Goal: Task Accomplishment & Management: Manage account settings

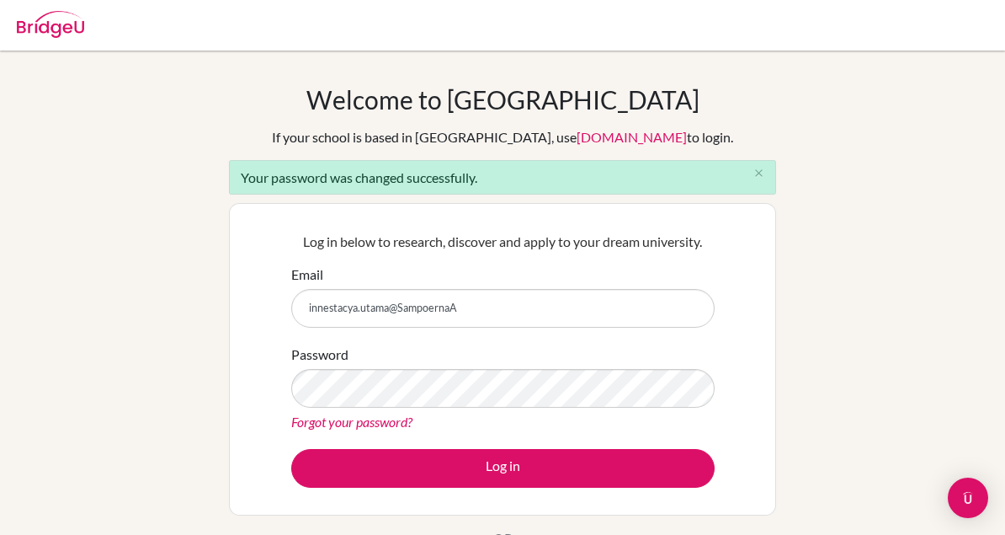
click at [0, 0] on html "Your browser is not supported by BridgeU. Please use Internet Explorer 11+, or …" at bounding box center [502, 267] width 1005 height 535
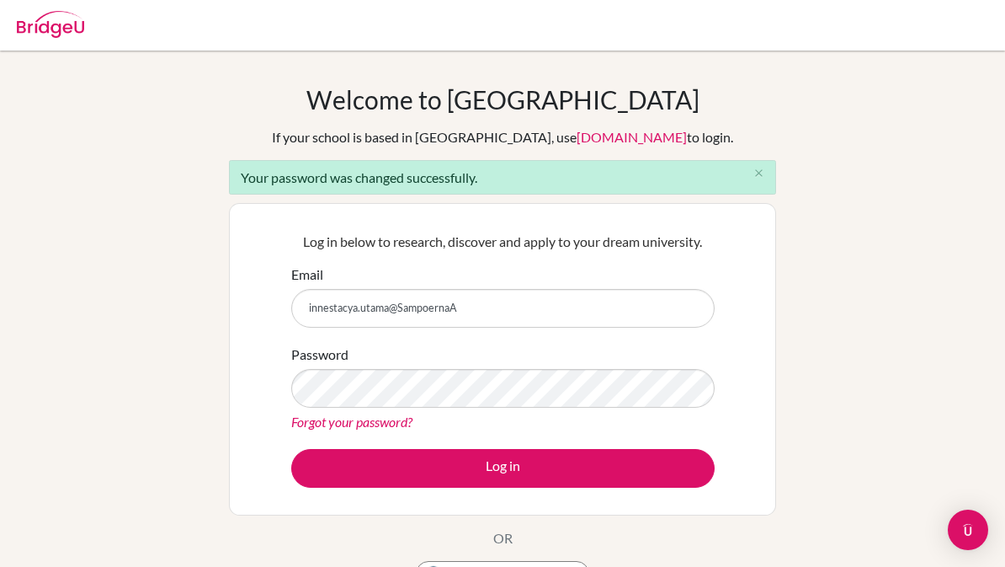
click at [302, 155] on div "Welcome to BridgeU If your school is based in China, use app.bridge-u.com.cn to…" at bounding box center [502, 339] width 547 height 510
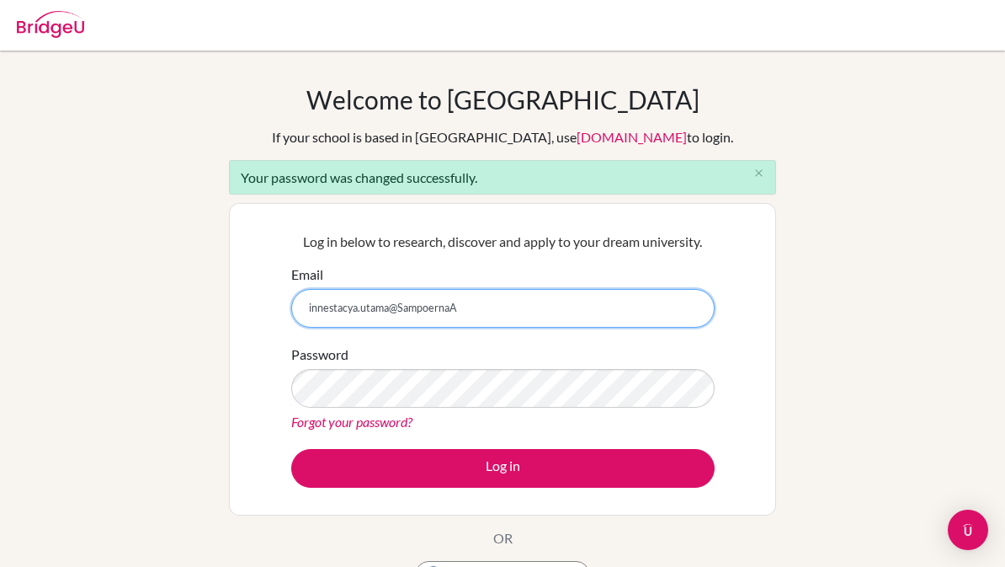
click at [536, 303] on input "innestacya.utama@SampoernaA" at bounding box center [502, 308] width 423 height 39
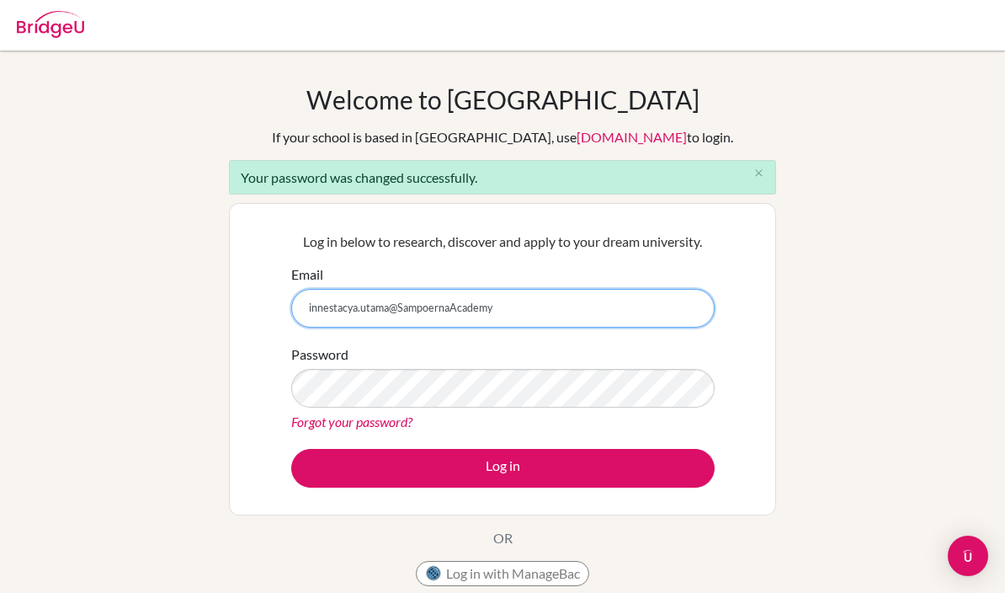
click at [649, 303] on input "innestacya.utama@SampoernaAcademy" at bounding box center [502, 308] width 423 height 39
type input "innestacya.utama@SampoernaAcademy.net"
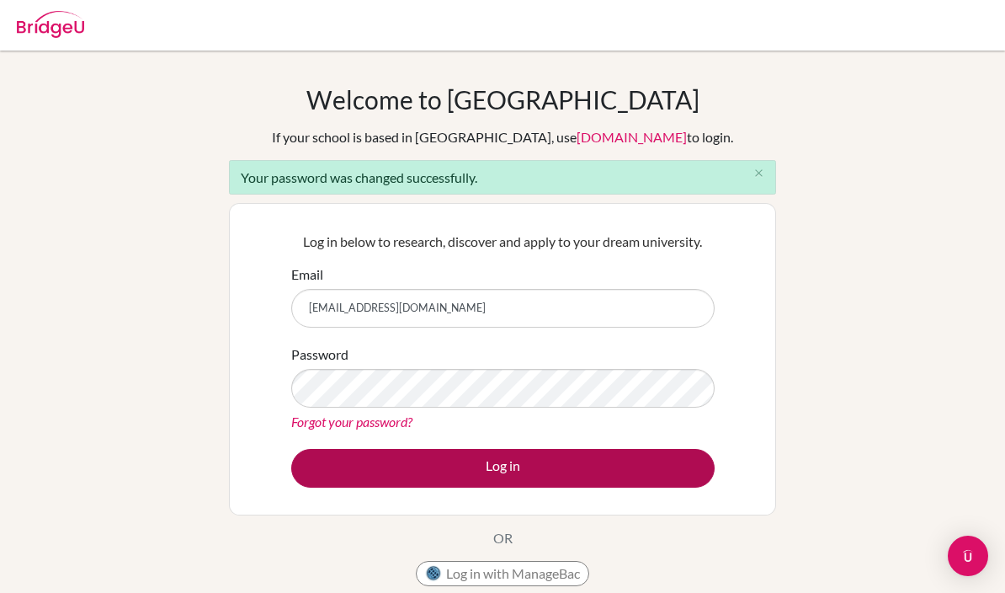
click at [438, 457] on button "Log in" at bounding box center [502, 468] width 423 height 39
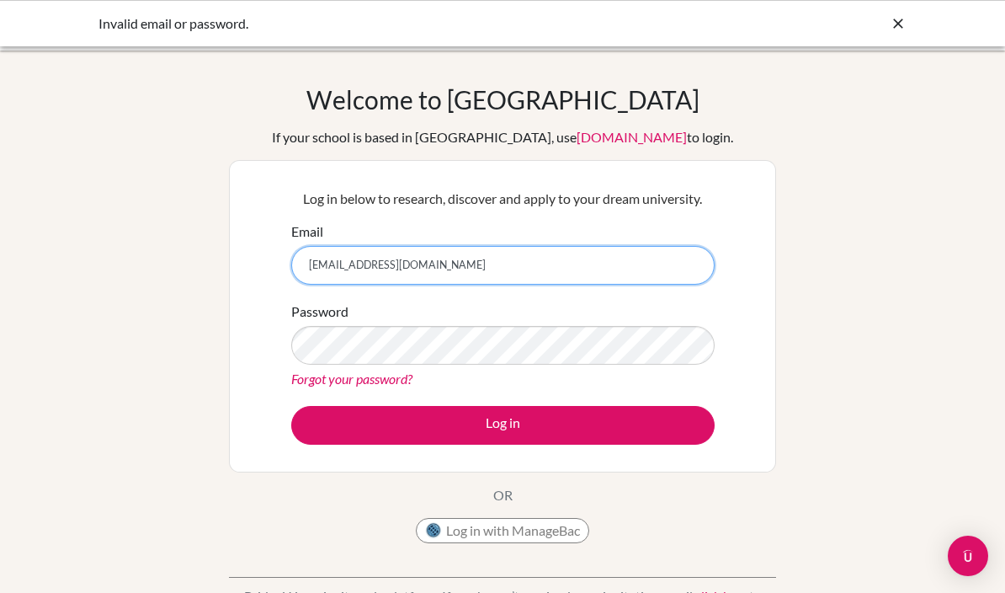
click at [457, 269] on input "innestacya.utama@Sampoernaccademy.net" at bounding box center [502, 265] width 423 height 39
type input "[EMAIL_ADDRESS][DOMAIN_NAME]"
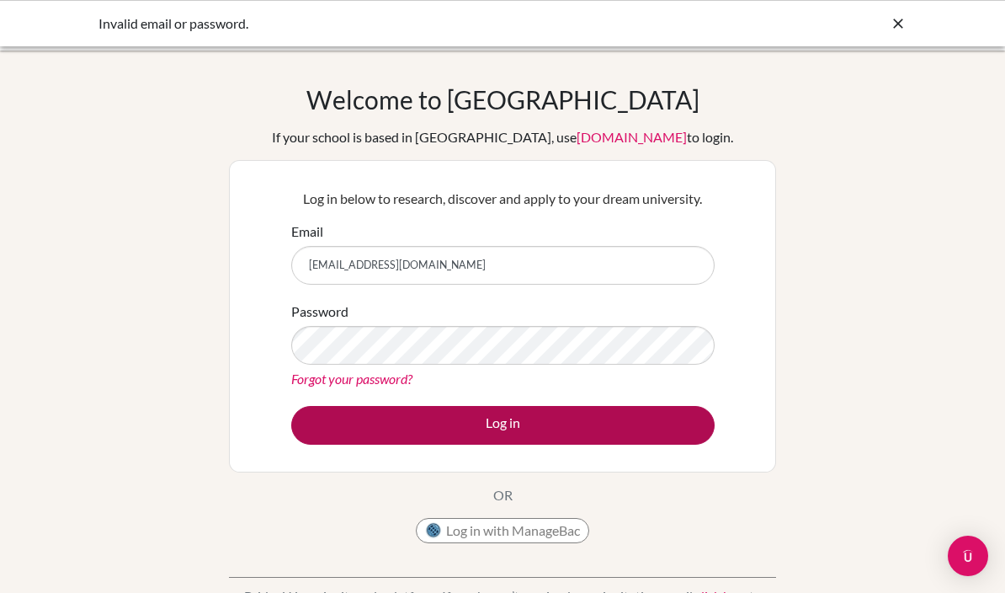
click at [386, 431] on button "Log in" at bounding box center [502, 425] width 423 height 39
click at [438, 427] on button "Log in" at bounding box center [502, 425] width 423 height 39
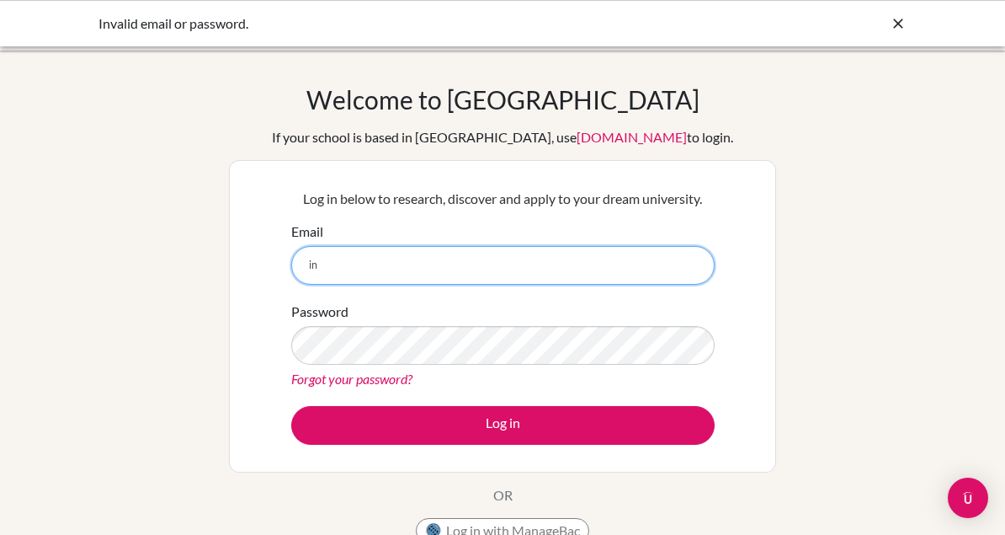
type input "i"
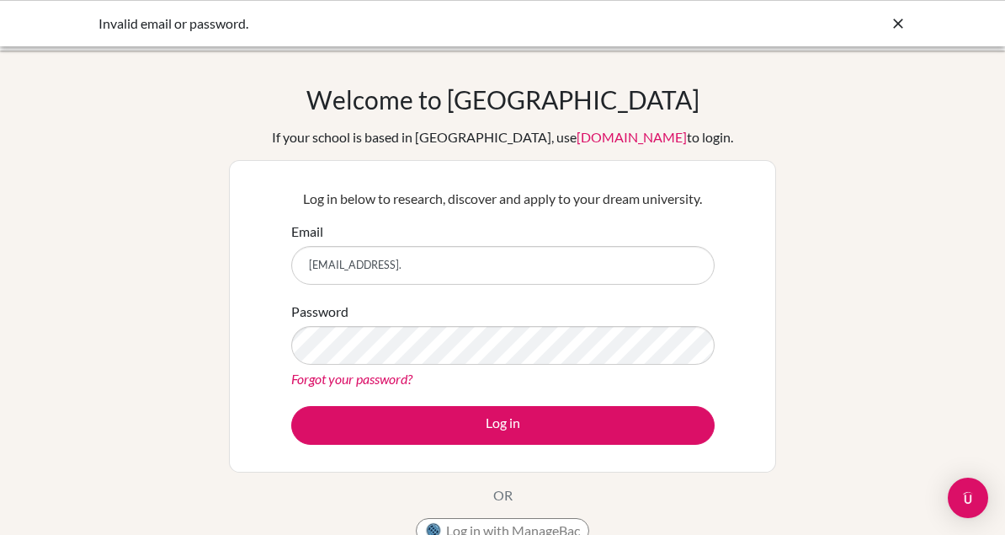
click at [0, 0] on html "Invalid email or password. Your browser is not supported by [PERSON_NAME]. Plea…" at bounding box center [502, 267] width 1005 height 535
click at [302, 155] on div "Welcome to [GEOGRAPHIC_DATA] If your school is based in [GEOGRAPHIC_DATA], use …" at bounding box center [502, 317] width 547 height 467
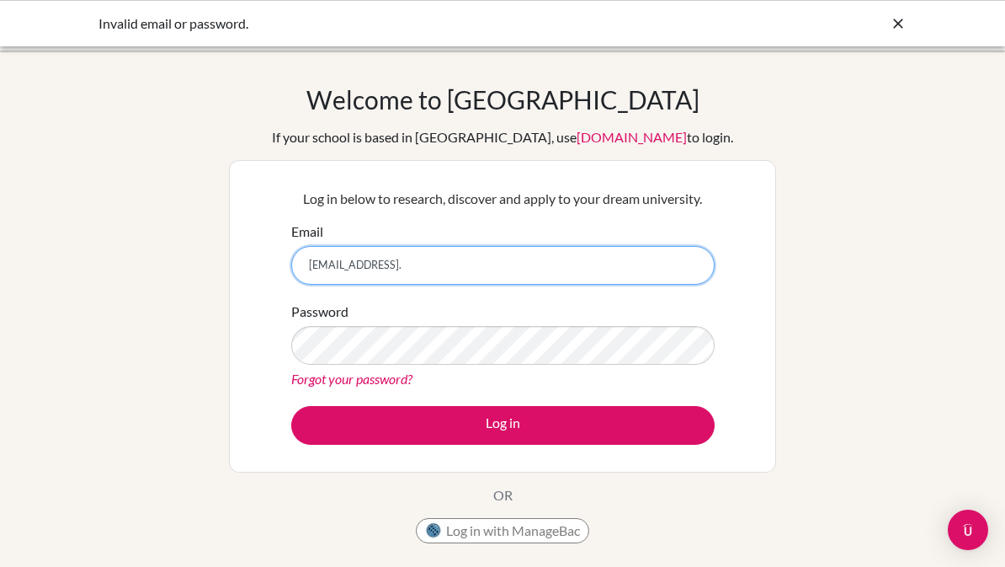
click at [662, 270] on input "[EMAIL_ADDRESS]." at bounding box center [502, 265] width 423 height 39
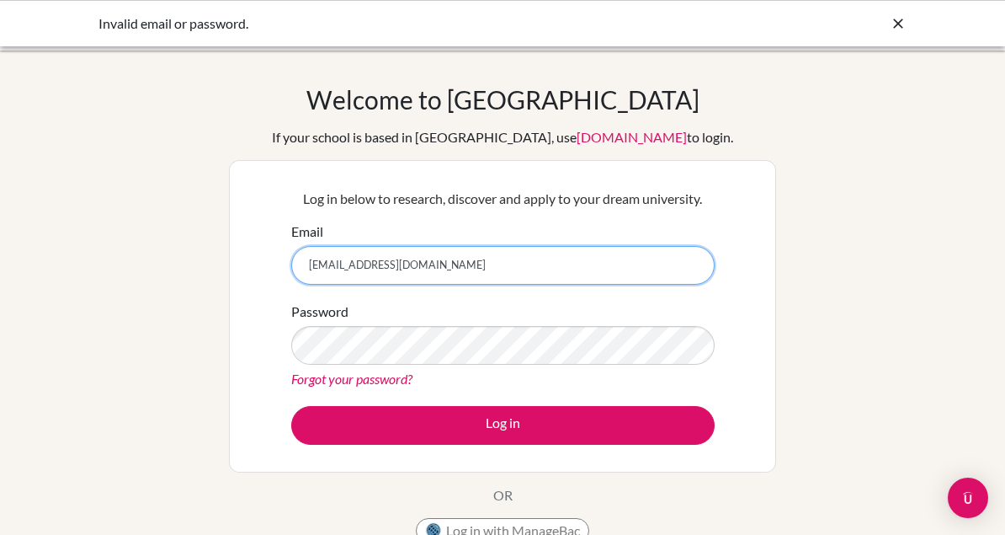
type input "[EMAIL_ADDRESS][DOMAIN_NAME]"
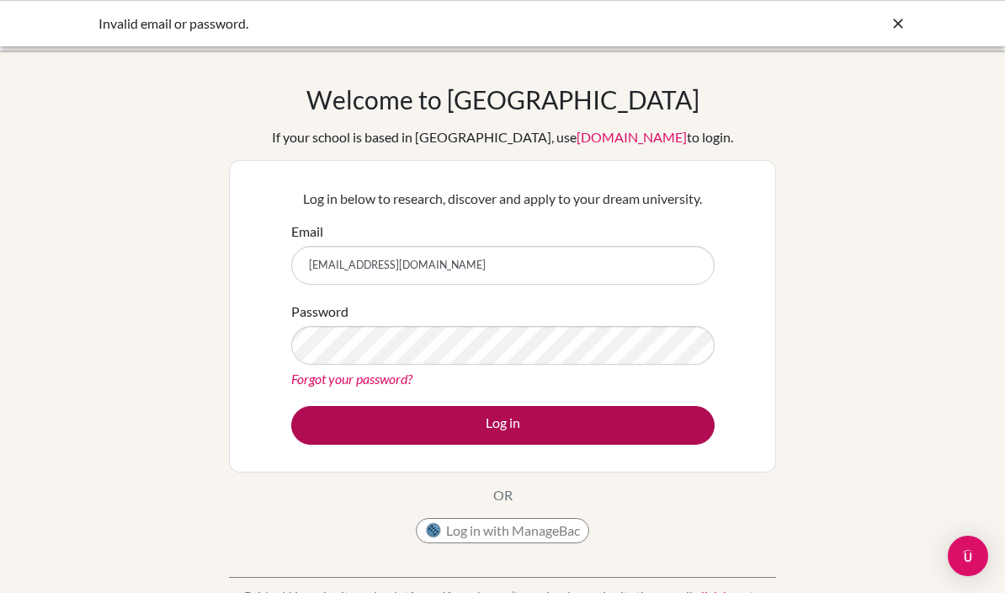
click at [383, 419] on button "Log in" at bounding box center [502, 425] width 423 height 39
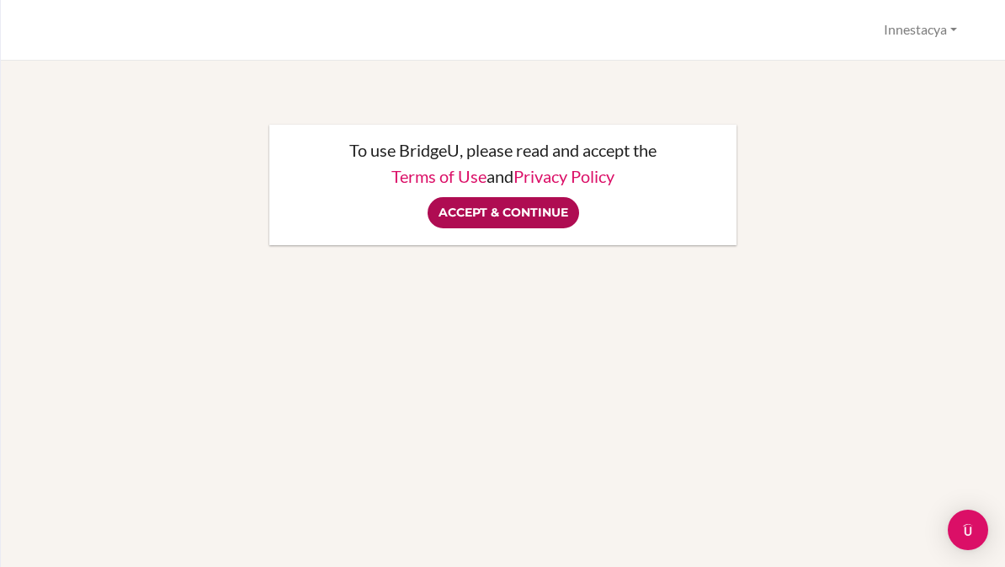
click at [521, 221] on input "Accept & Continue" at bounding box center [504, 212] width 152 height 31
